Goal: Task Accomplishment & Management: Complete application form

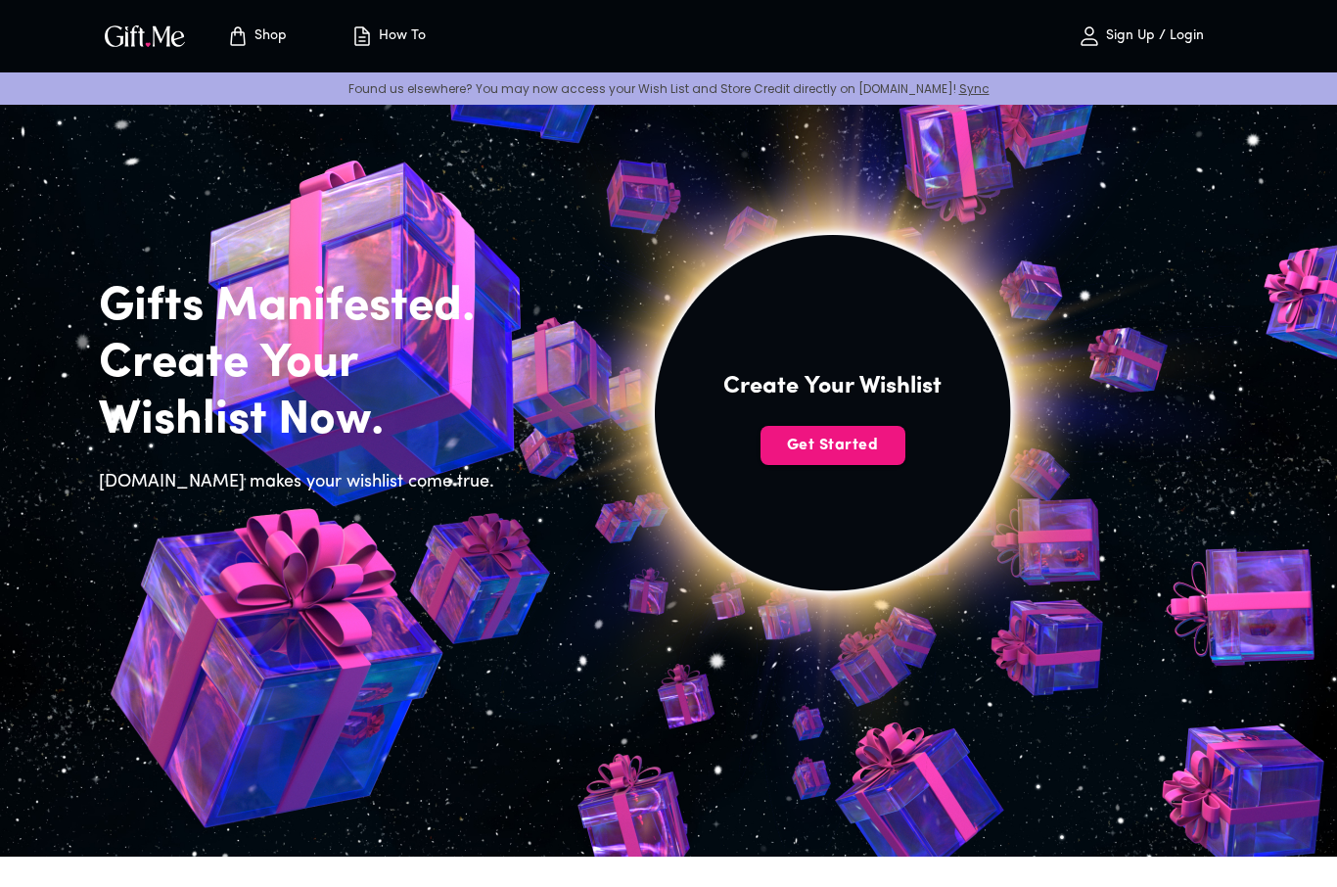
click at [865, 477] on img at bounding box center [833, 435] width 880 height 836
click at [833, 438] on span "Get Started" at bounding box center [833, 446] width 145 height 22
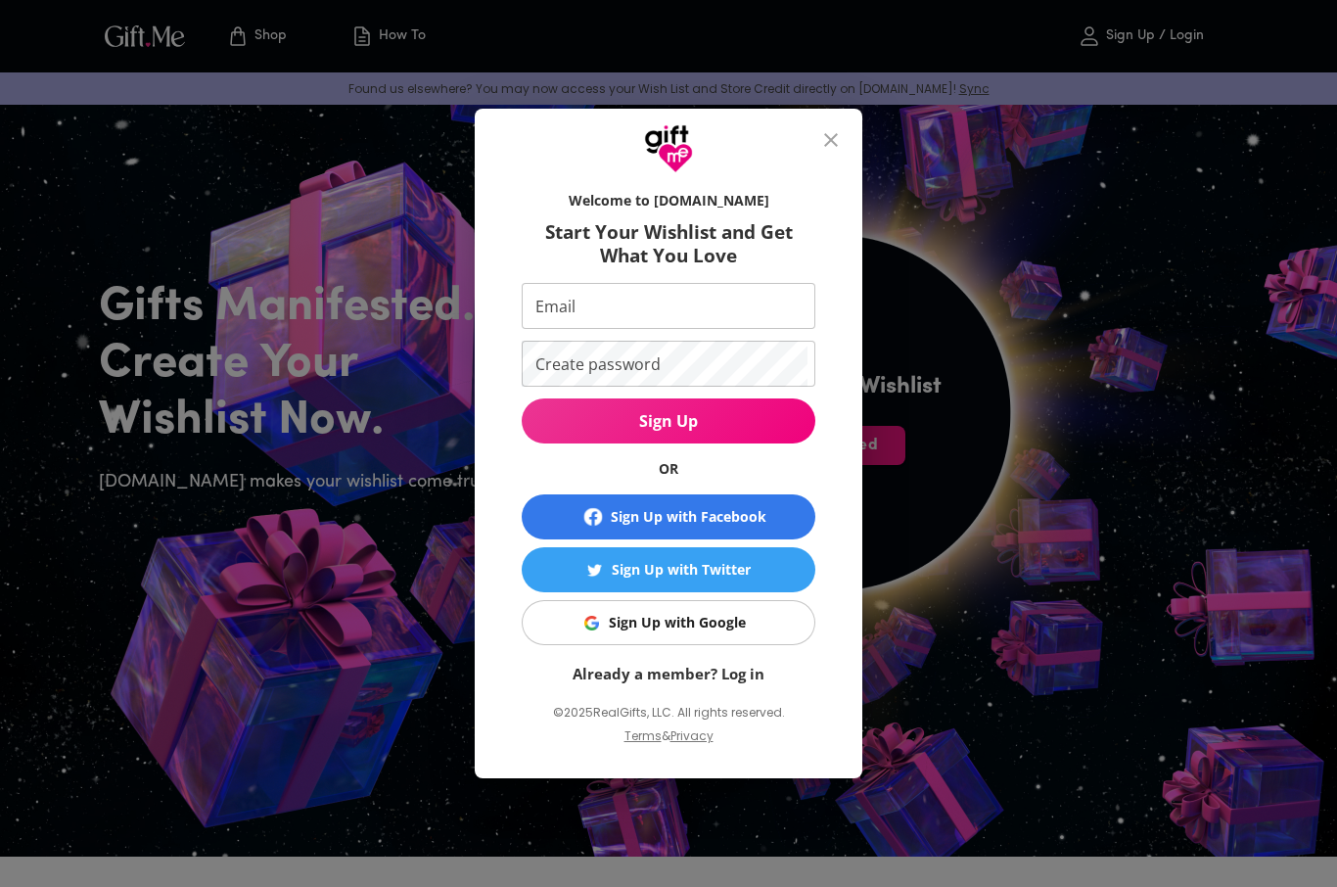
click at [838, 119] on button "close" at bounding box center [831, 139] width 47 height 47
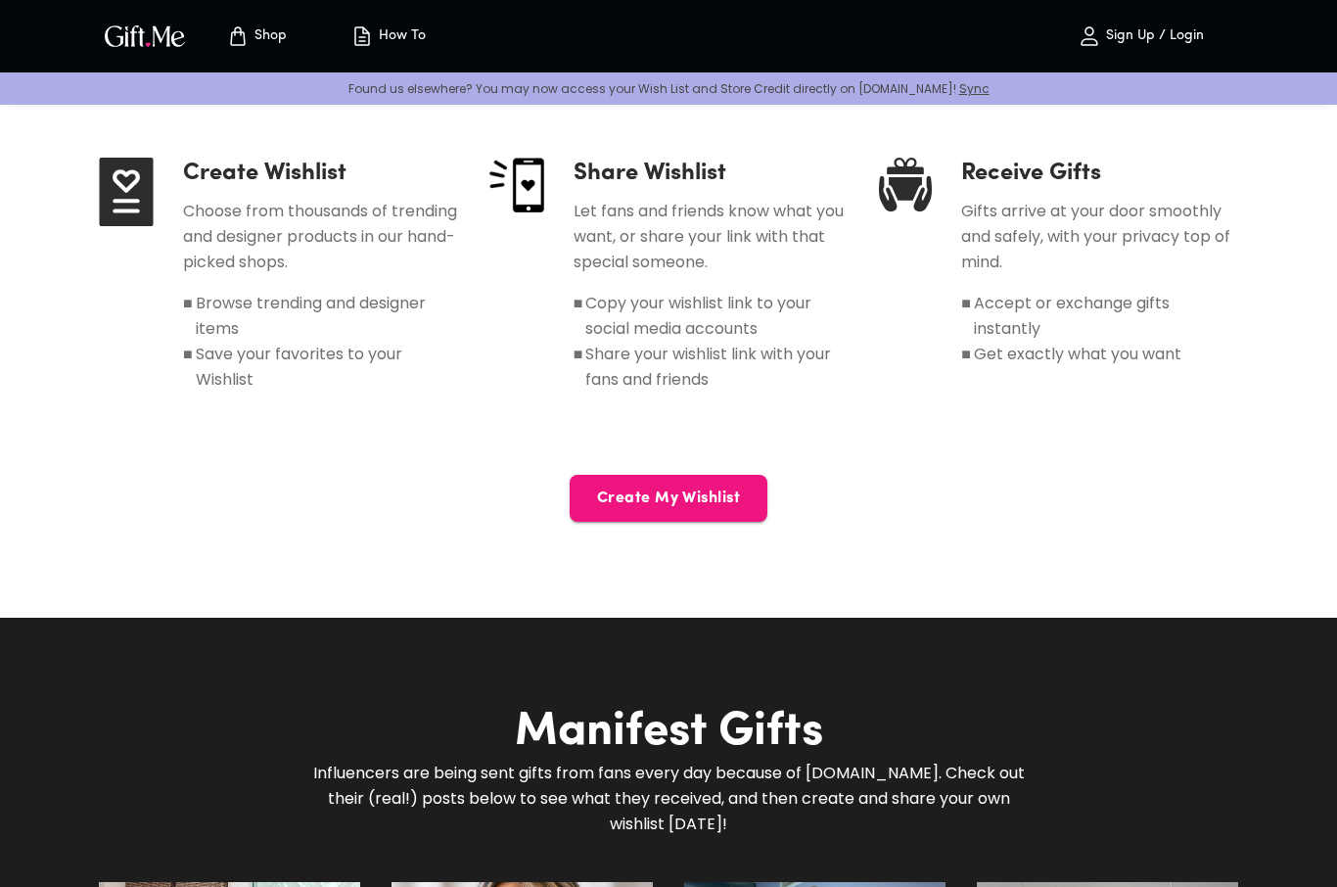
scroll to position [947, 0]
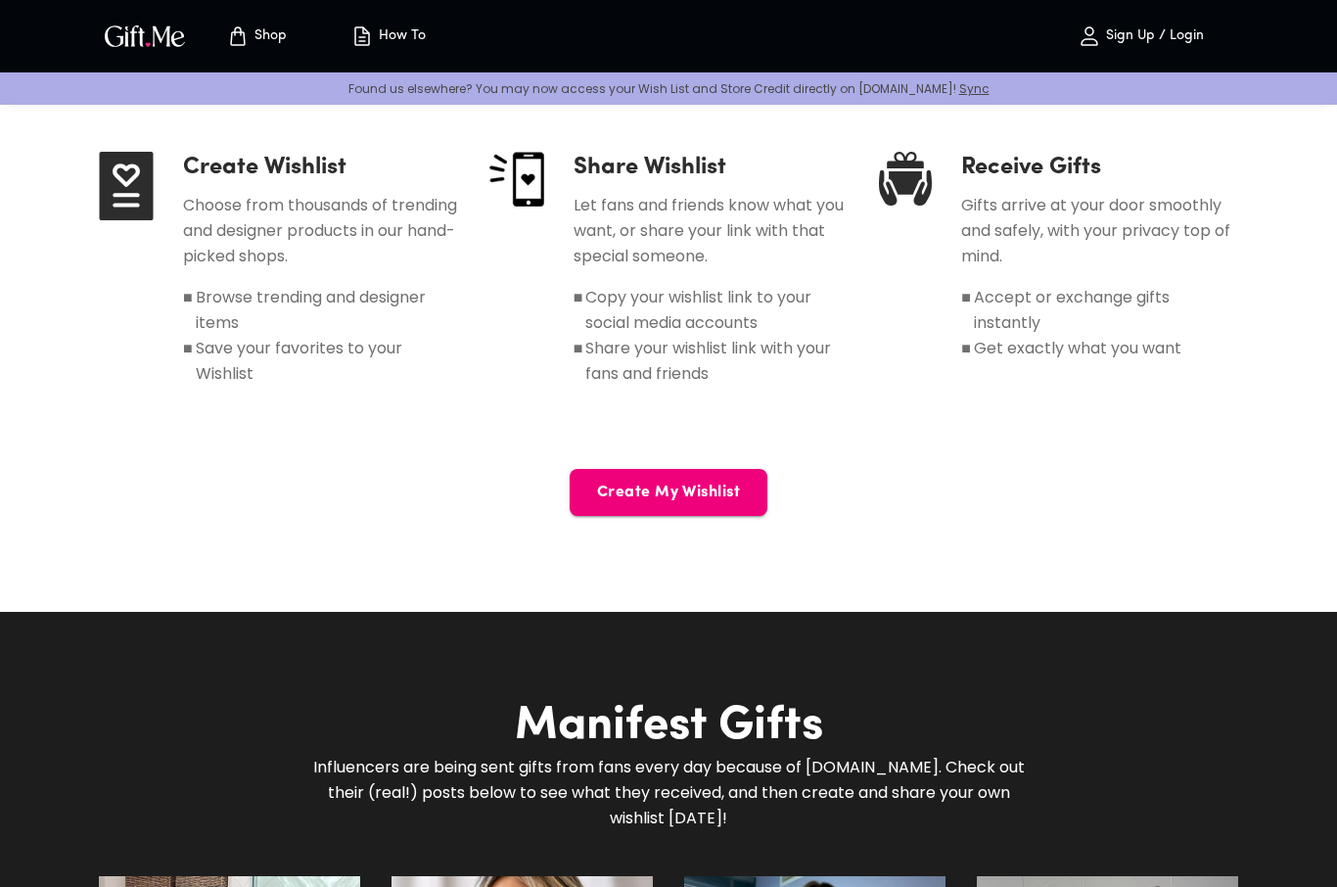
click at [720, 482] on span "Create My Wishlist" at bounding box center [669, 493] width 198 height 22
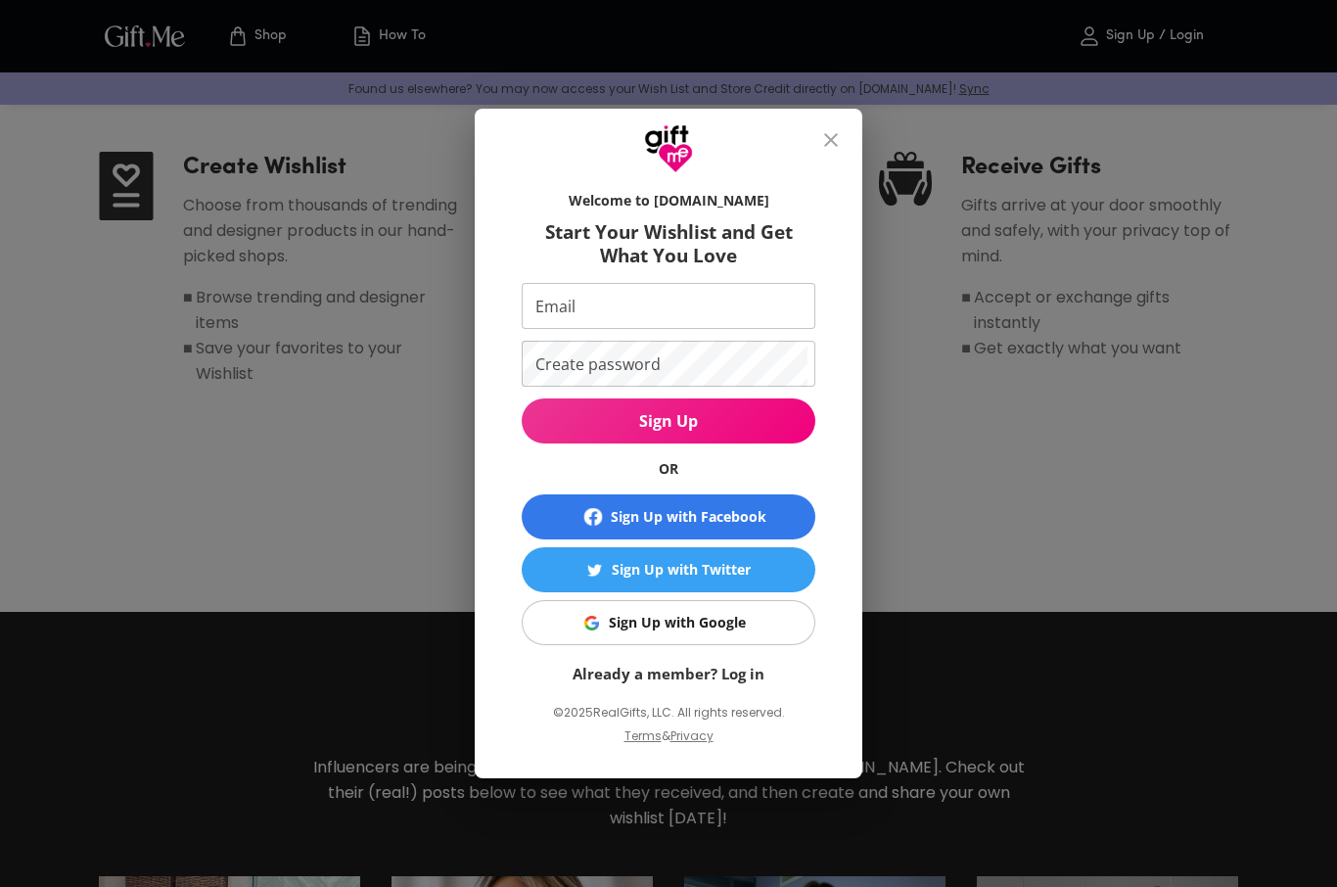
click at [828, 147] on icon "close" at bounding box center [831, 140] width 14 height 14
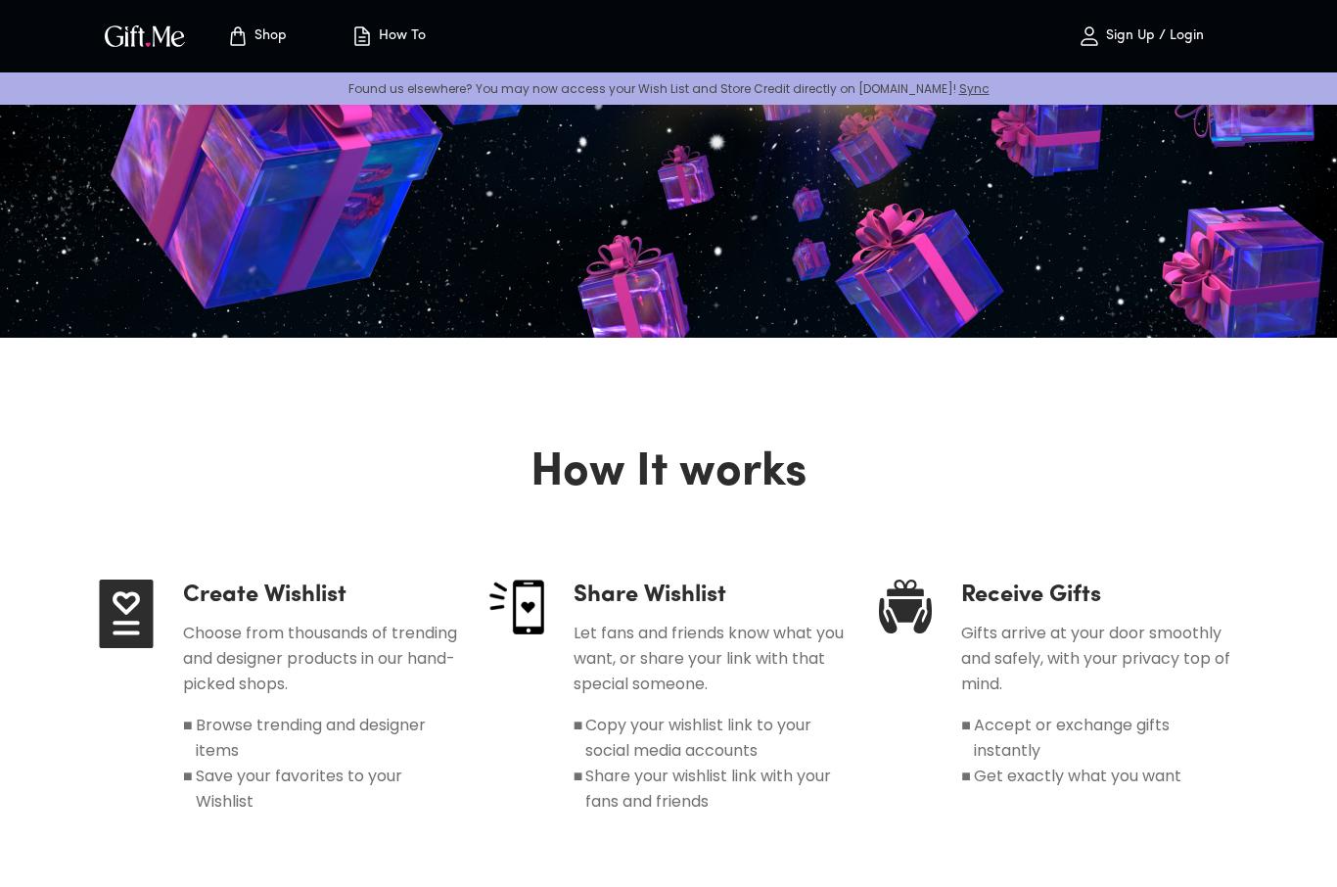
scroll to position [0, 0]
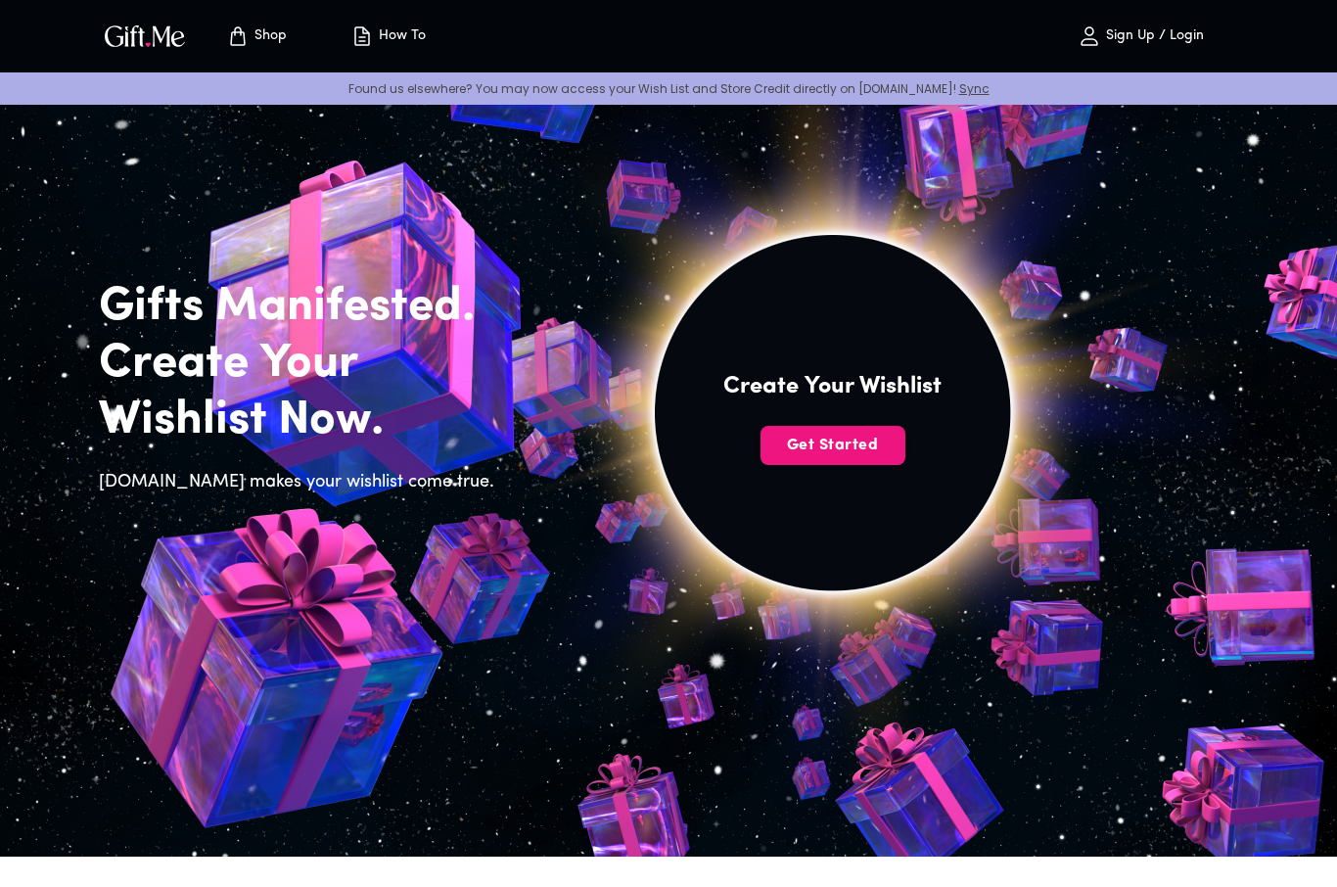
click at [1156, 32] on p "Sign Up / Login" at bounding box center [1152, 36] width 103 height 17
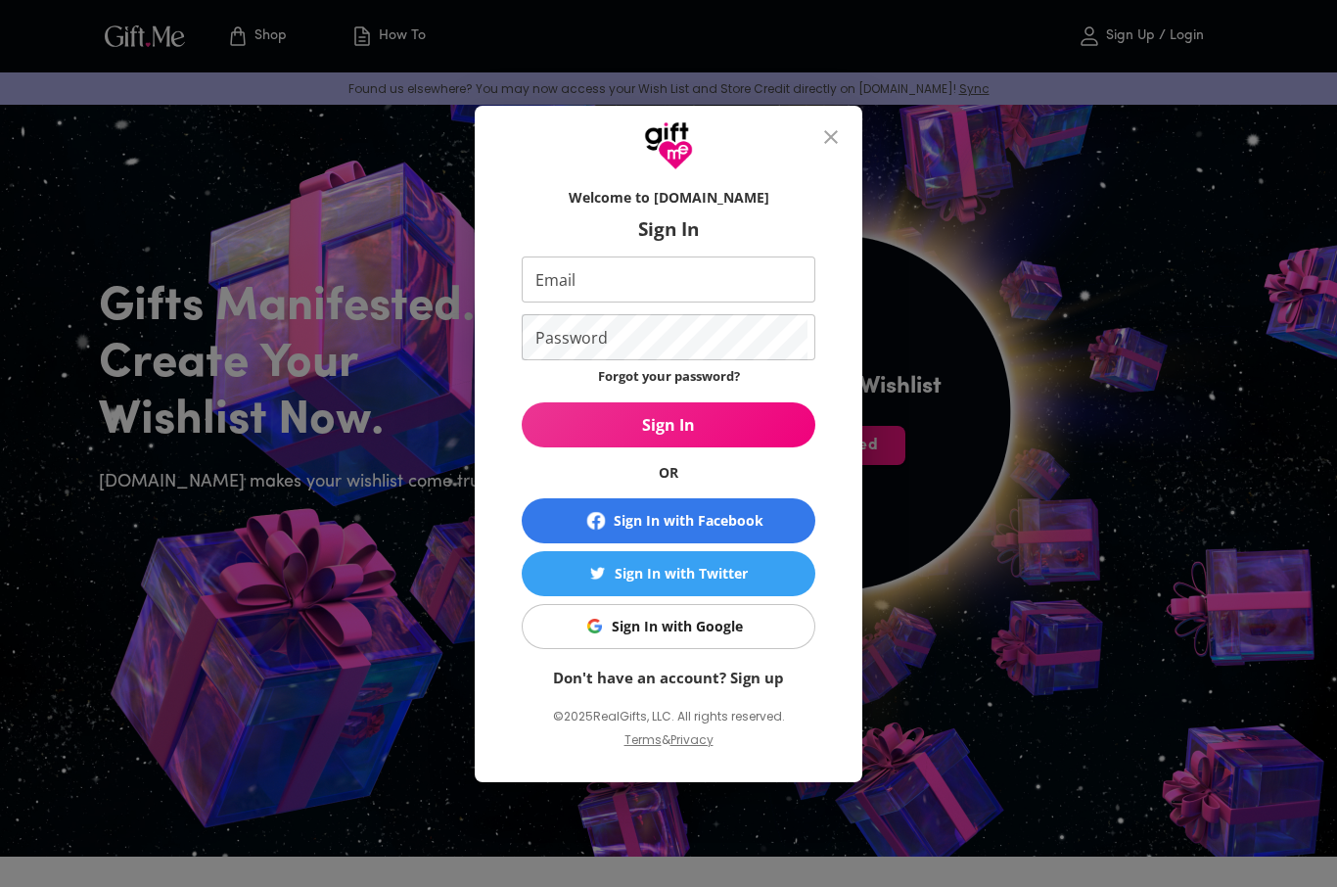
click at [727, 290] on input "Email" at bounding box center [665, 279] width 286 height 46
click at [763, 633] on span "Sign In with Google" at bounding box center [665, 627] width 269 height 22
